Goal: Task Accomplishment & Management: Manage account settings

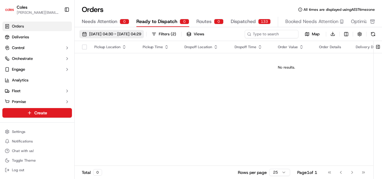
click at [118, 33] on span "[DATE] 04:30 - [DATE] 04:29" at bounding box center [115, 33] width 52 height 5
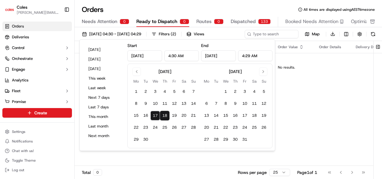
click at [196, 162] on div "Pickup Location Pickup Time Dropoff Location Dropoff Time Order Value Order Det…" at bounding box center [287, 103] width 424 height 125
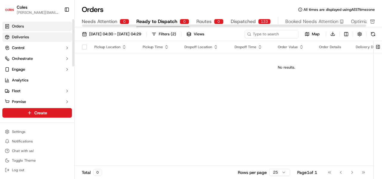
click at [33, 38] on link "Deliveries" at bounding box center [37, 37] width 70 height 10
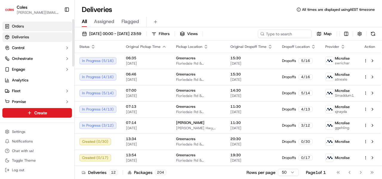
click at [37, 28] on link "Orders" at bounding box center [37, 27] width 70 height 10
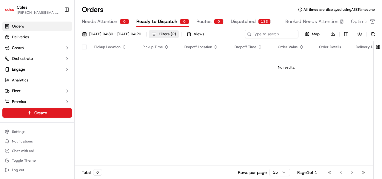
click at [176, 33] on div "Filters ( 2 )" at bounding box center [167, 33] width 17 height 5
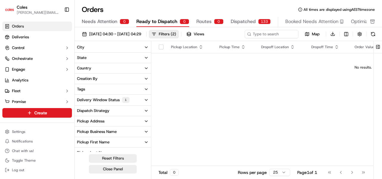
click at [118, 101] on div "Delivery Window Status 1" at bounding box center [103, 100] width 53 height 6
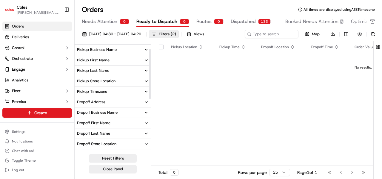
scroll to position [132, 0]
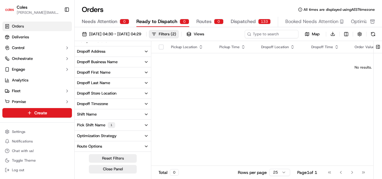
click at [119, 123] on button "Pick Shift Name 1" at bounding box center [113, 124] width 76 height 11
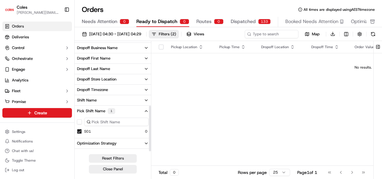
scroll to position [154, 0]
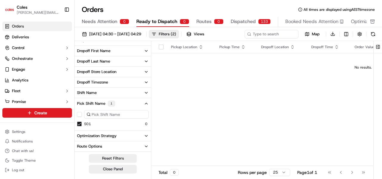
click at [79, 125] on button "S01" at bounding box center [79, 123] width 5 height 5
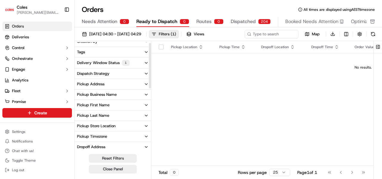
scroll to position [153, 0]
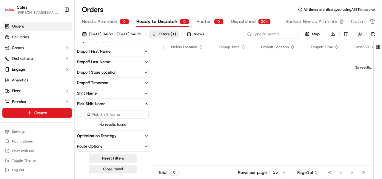
click at [233, 109] on div "Pickup Location Pickup Time Dropoff Location Dropoff Time Order Value Order Det…" at bounding box center [363, 103] width 424 height 125
click at [179, 34] on button "Filters ( 1 )" at bounding box center [164, 34] width 30 height 8
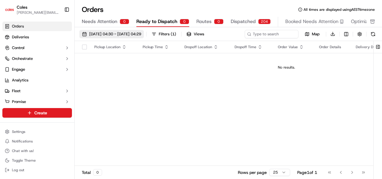
click at [141, 34] on span "[DATE] 04:30 - [DATE] 04:29" at bounding box center [115, 33] width 52 height 5
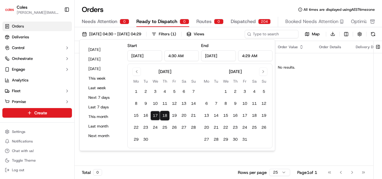
click at [297, 101] on div "Pickup Location Pickup Time Dropoff Location Dropoff Time Order Value Order Det…" at bounding box center [287, 103] width 424 height 125
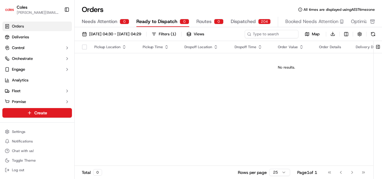
click at [221, 113] on div "Pickup Location Pickup Time Dropoff Location Dropoff Time Order Value Order Det…" at bounding box center [287, 103] width 424 height 125
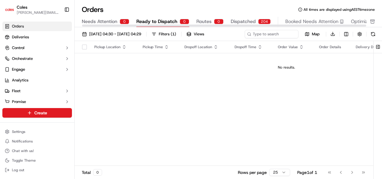
click at [162, 22] on span "Ready to Dispatch" at bounding box center [156, 21] width 41 height 7
click at [179, 30] on button "Filters ( 1 )" at bounding box center [164, 34] width 30 height 8
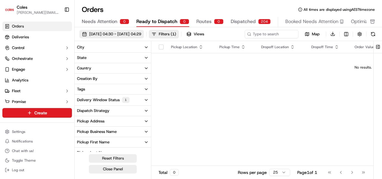
click at [111, 34] on span "[DATE] 04:30 - [DATE] 04:29" at bounding box center [115, 33] width 52 height 5
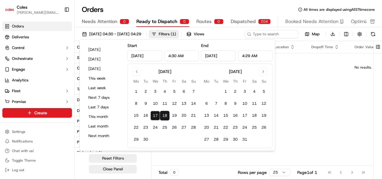
click at [165, 114] on button "18" at bounding box center [165, 116] width 10 height 10
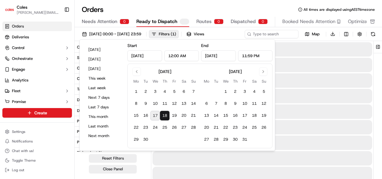
type input "[DATE]"
type input "12:00 AM"
type input "11:59 PM"
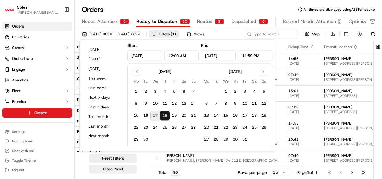
click at [382, 95] on div at bounding box center [378, 110] width 8 height 139
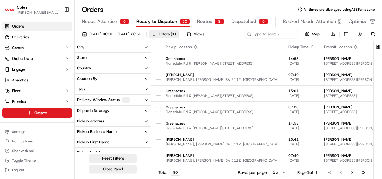
click at [179, 35] on button "Filters ( 1 )" at bounding box center [164, 34] width 30 height 8
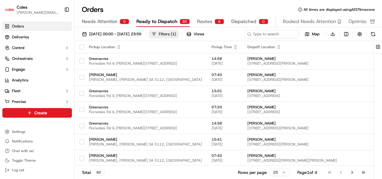
click at [176, 35] on div "Filters ( 1 )" at bounding box center [167, 33] width 17 height 5
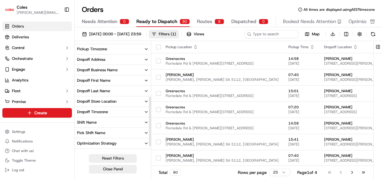
scroll to position [132, 0]
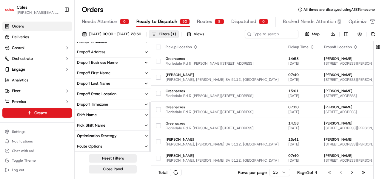
click at [106, 114] on button "Shift Name" at bounding box center [113, 115] width 76 height 10
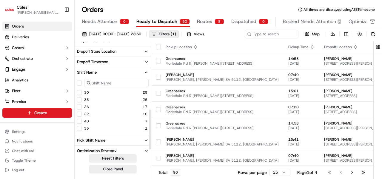
scroll to position [183, 0]
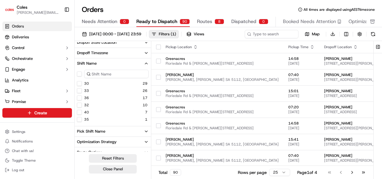
click at [105, 74] on input at bounding box center [116, 74] width 65 height 8
click at [145, 60] on button "Shift Name" at bounding box center [113, 63] width 76 height 10
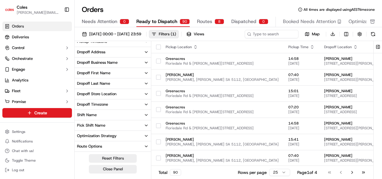
scroll to position [132, 0]
click at [145, 124] on icon "button" at bounding box center [146, 125] width 5 height 5
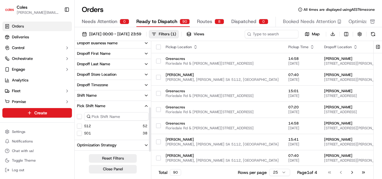
scroll to position [160, 0]
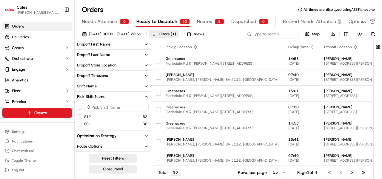
click at [81, 116] on button "S12" at bounding box center [79, 116] width 5 height 5
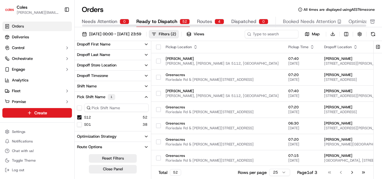
click at [161, 3] on div "Orders All times are displayed using AEST timezone Needs Attention 0 Ready to D…" at bounding box center [229, 89] width 308 height 179
